Goal: Task Accomplishment & Management: Manage account settings

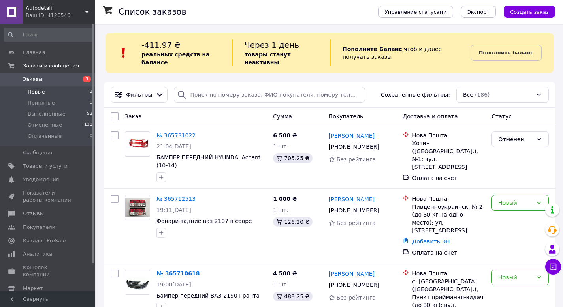
click at [50, 93] on li "Новые 3" at bounding box center [48, 92] width 97 height 11
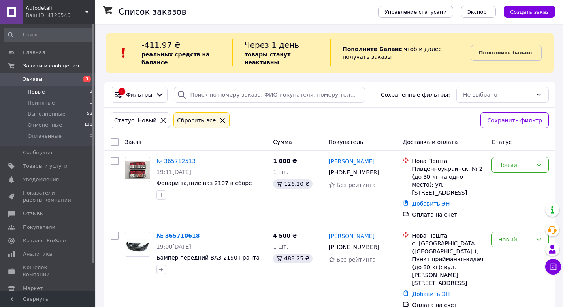
click at [202, 123] on div "Сбросить все" at bounding box center [196, 120] width 42 height 9
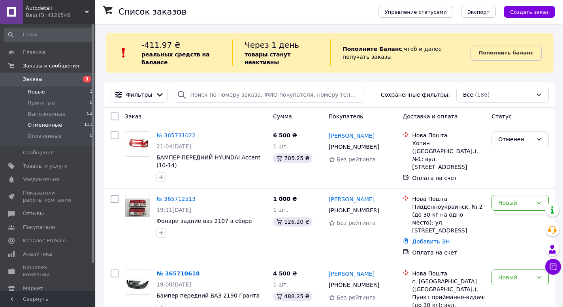
click at [55, 130] on li "Отмененные 131" at bounding box center [48, 125] width 97 height 11
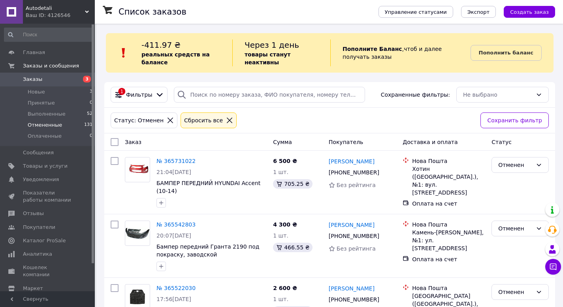
click at [208, 126] on div "Сбросить все" at bounding box center [209, 121] width 56 height 16
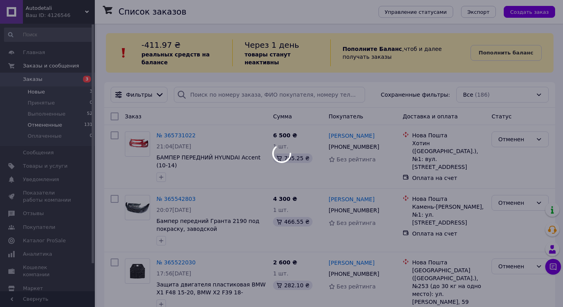
click at [41, 93] on span "Новые" at bounding box center [36, 92] width 17 height 7
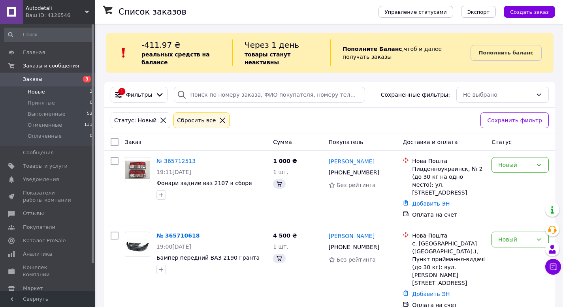
click at [41, 93] on span "Новые" at bounding box center [36, 92] width 17 height 7
click at [53, 93] on li "Новые 3" at bounding box center [48, 92] width 97 height 11
